Goal: Book appointment/travel/reservation

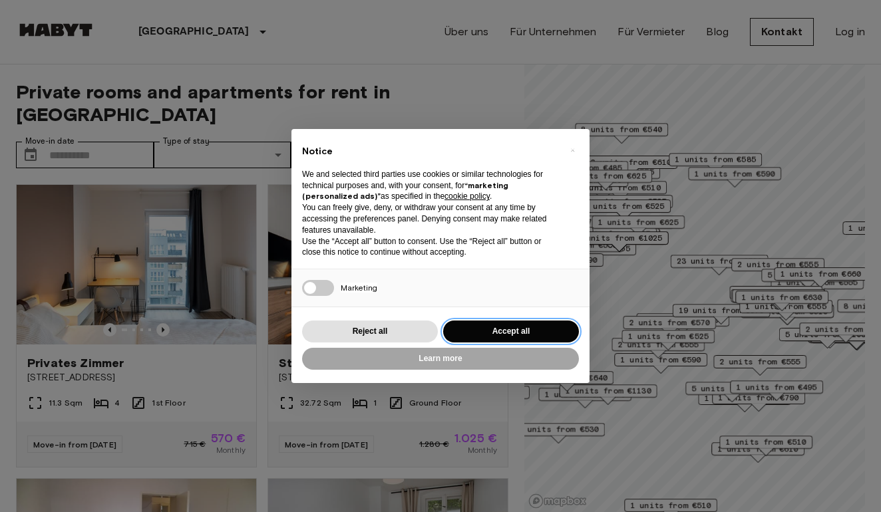
click at [510, 328] on button "Accept all" at bounding box center [511, 332] width 136 height 22
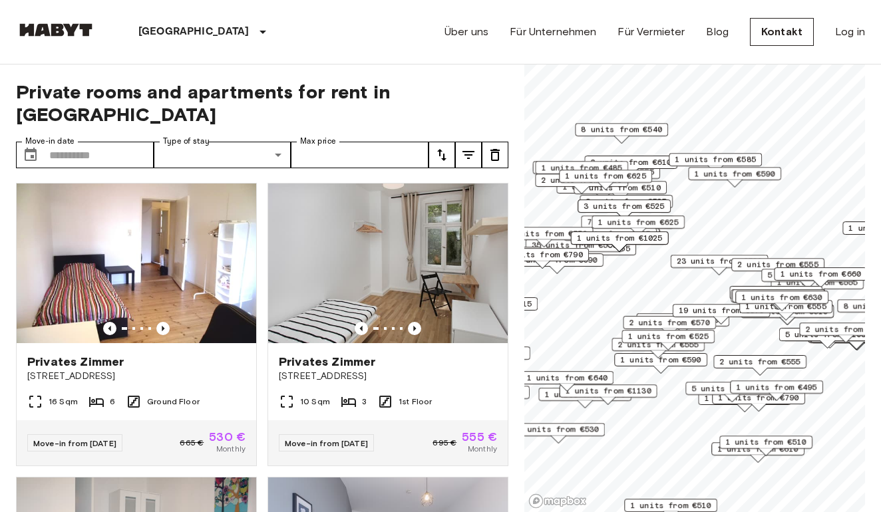
scroll to position [108, 0]
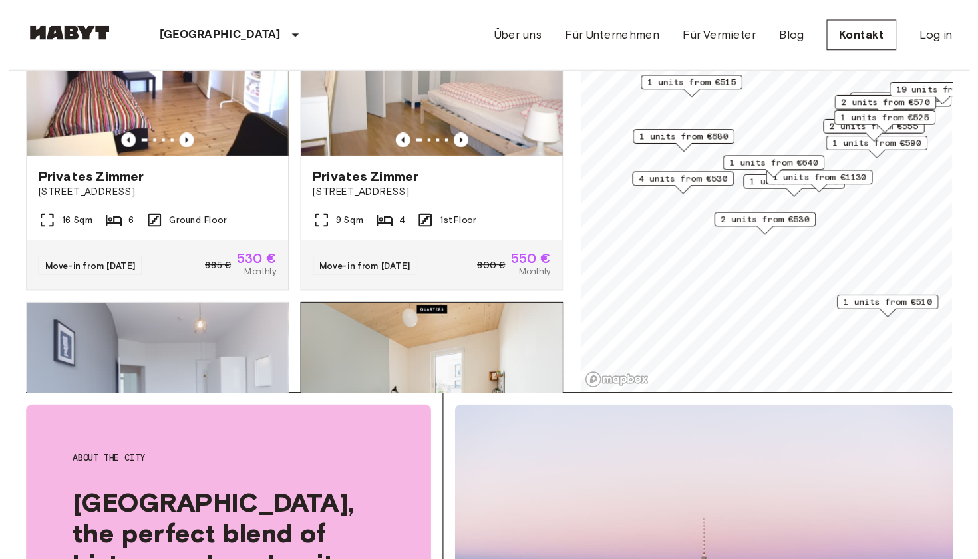
scroll to position [57, 0]
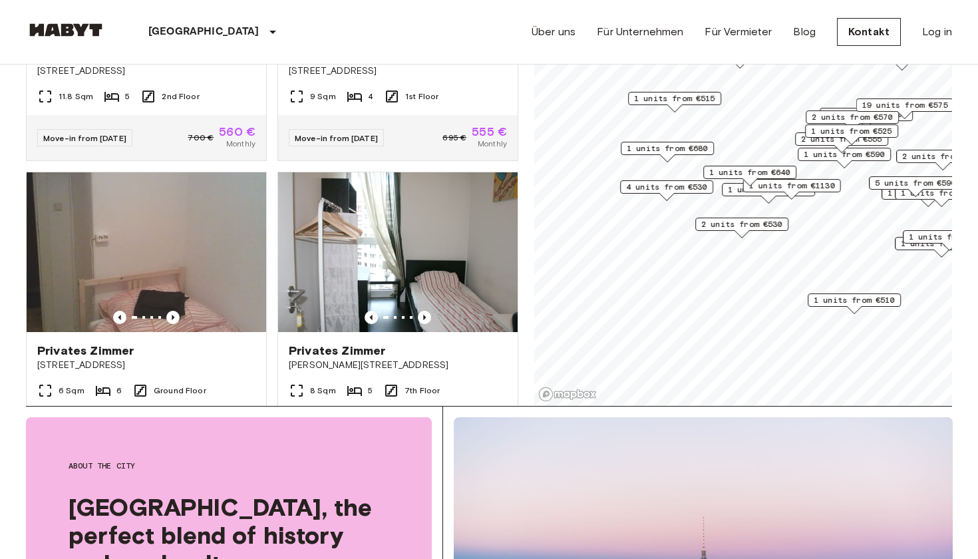
scroll to position [1330, 0]
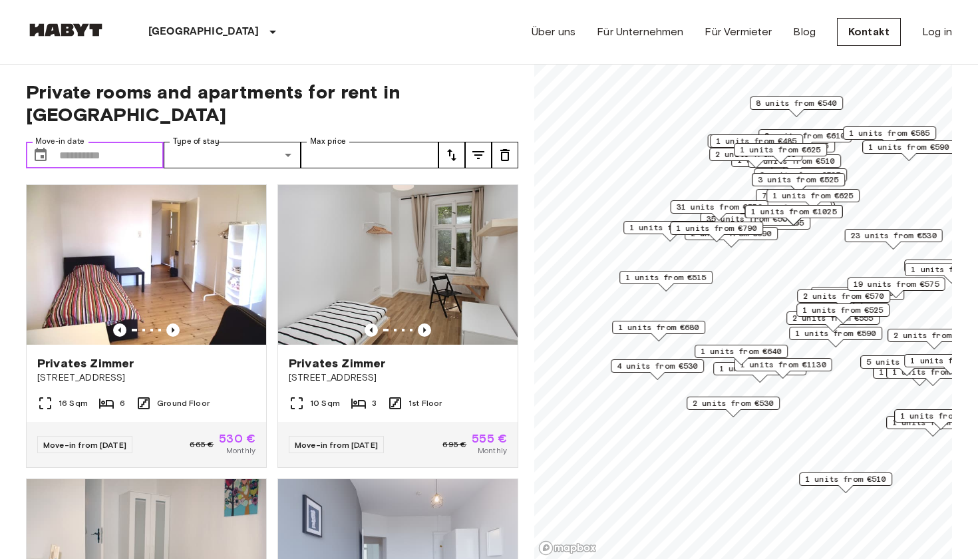
click at [106, 142] on input "Move-in date" at bounding box center [111, 155] width 104 height 27
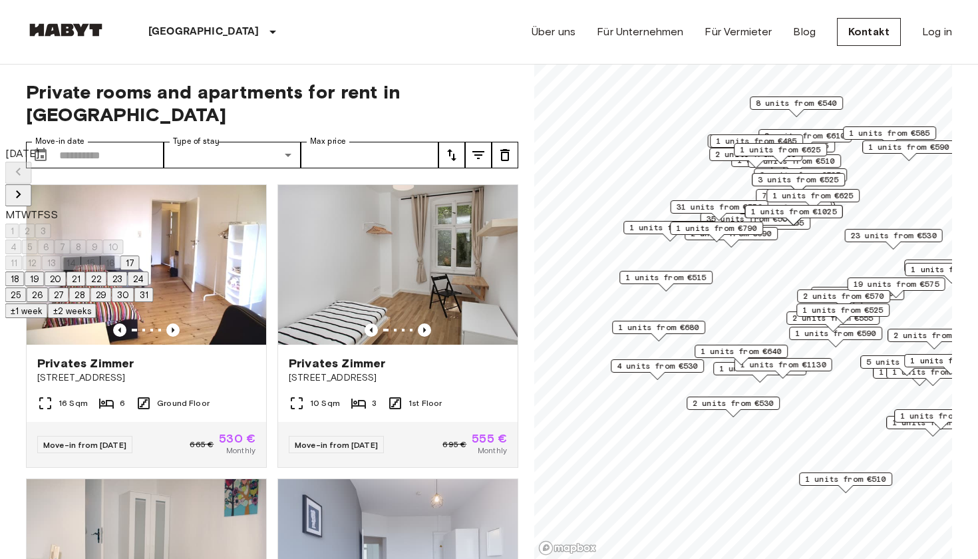
click at [27, 186] on icon "Next month" at bounding box center [19, 194] width 16 height 16
click at [49, 302] on button "30" at bounding box center [38, 294] width 23 height 15
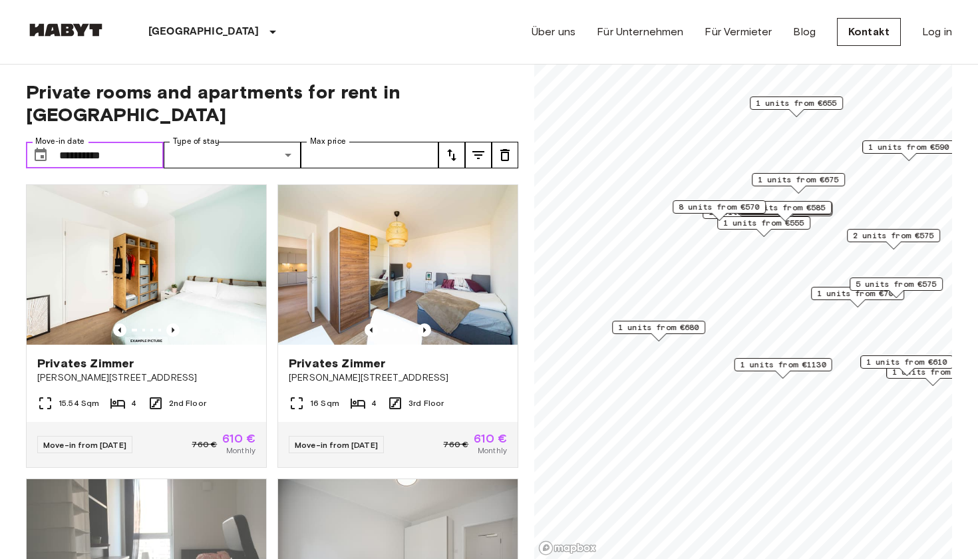
type input "**********"
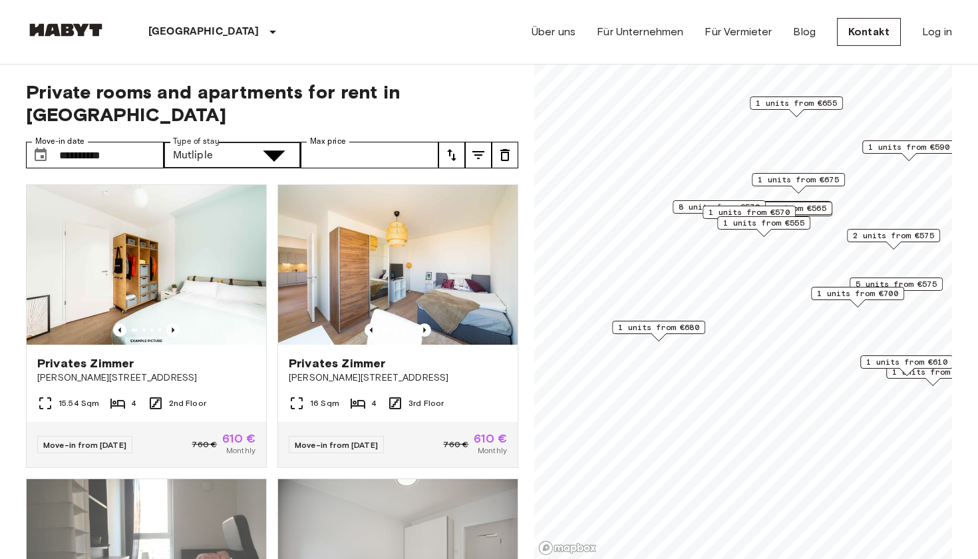
type input "**********"
click at [686, 326] on span "1 units from €680" at bounding box center [658, 327] width 81 height 12
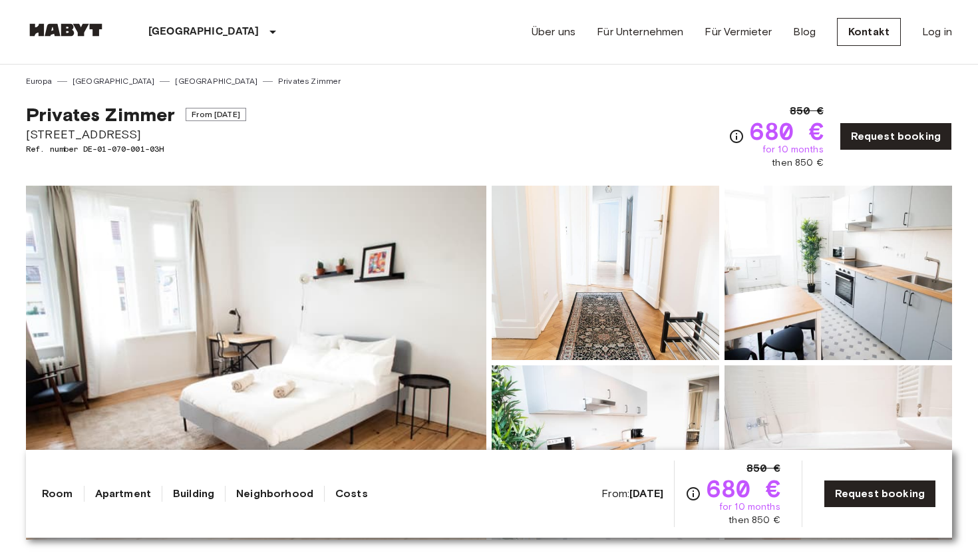
click at [445, 255] on img at bounding box center [256, 363] width 460 height 354
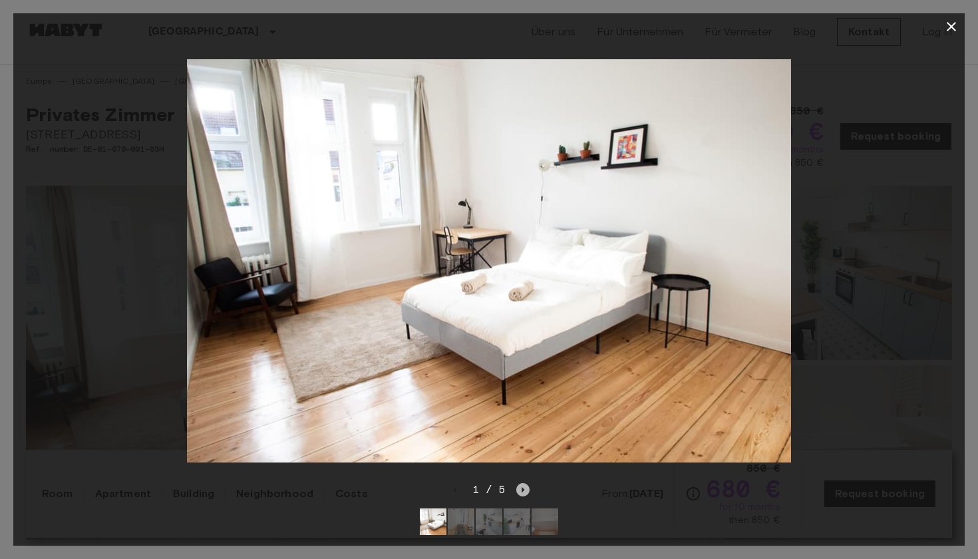
click at [522, 494] on icon "Next image" at bounding box center [522, 489] width 13 height 13
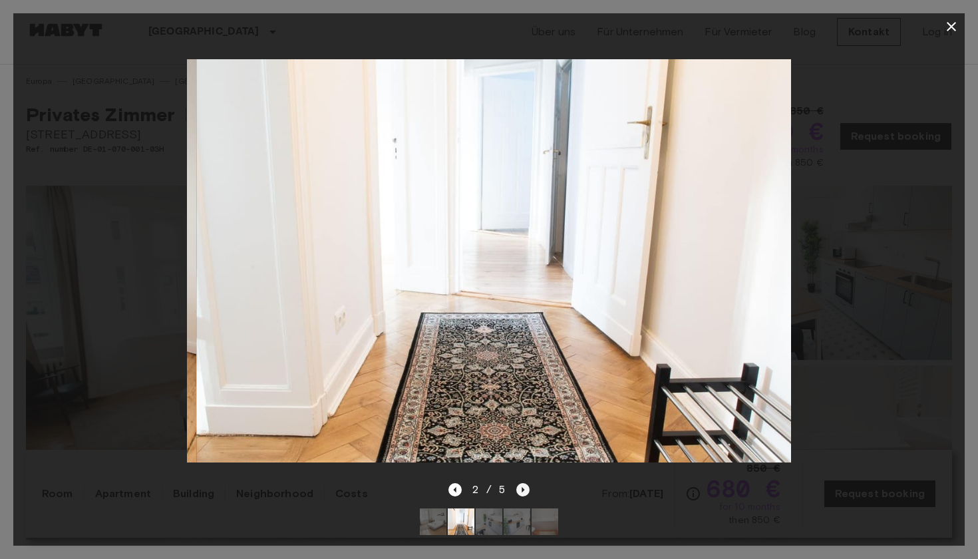
click at [522, 494] on icon "Next image" at bounding box center [522, 489] width 13 height 13
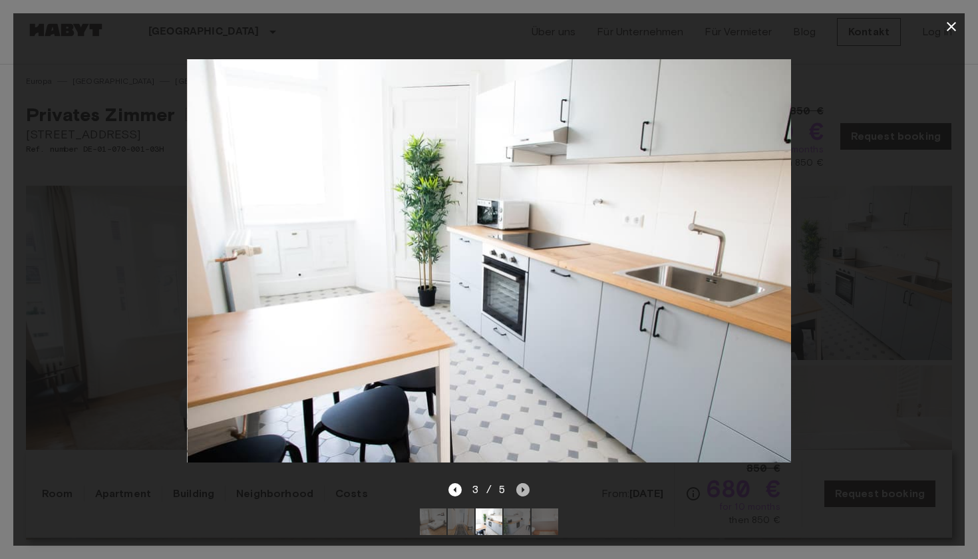
click at [523, 494] on icon "Next image" at bounding box center [522, 489] width 13 height 13
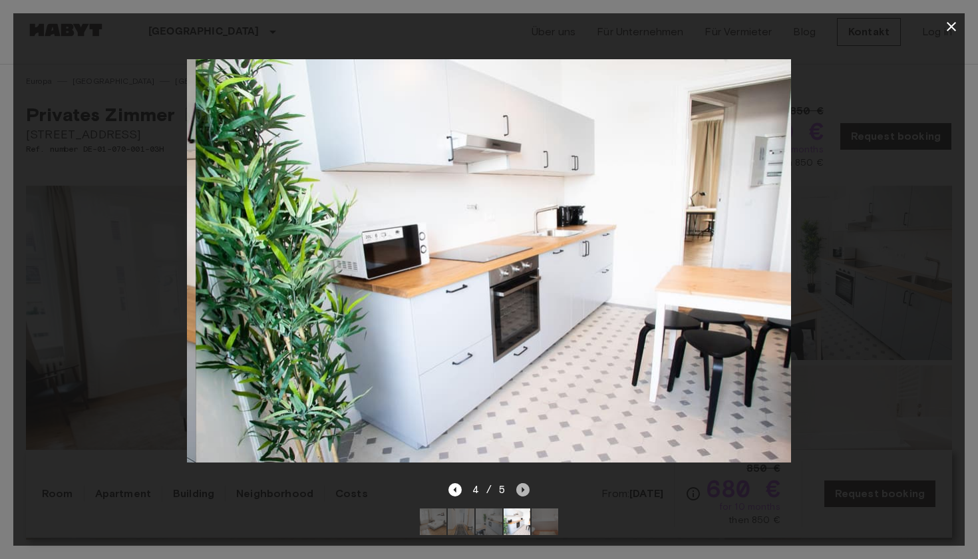
click at [523, 494] on icon "Next image" at bounding box center [522, 489] width 13 height 13
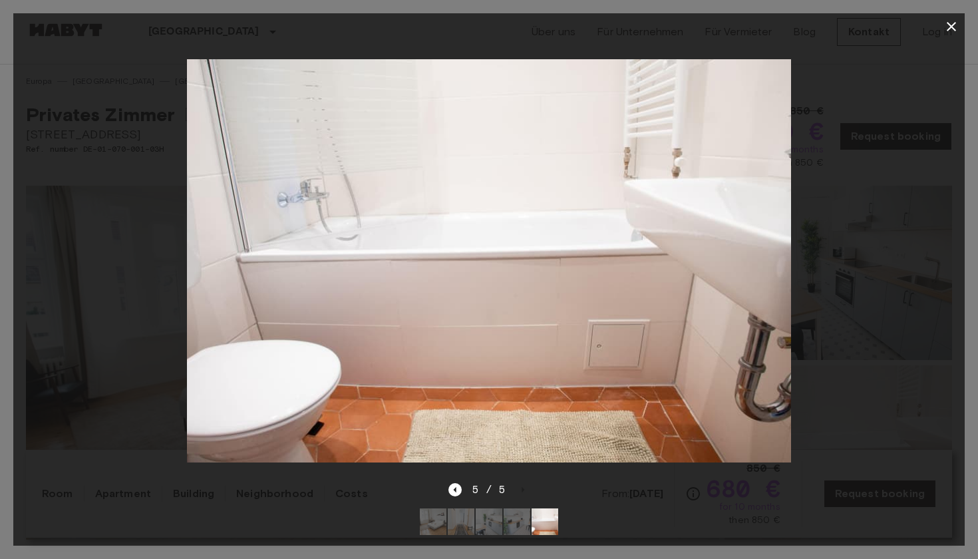
click at [954, 21] on icon "button" at bounding box center [951, 27] width 16 height 16
